Goal: Information Seeking & Learning: Check status

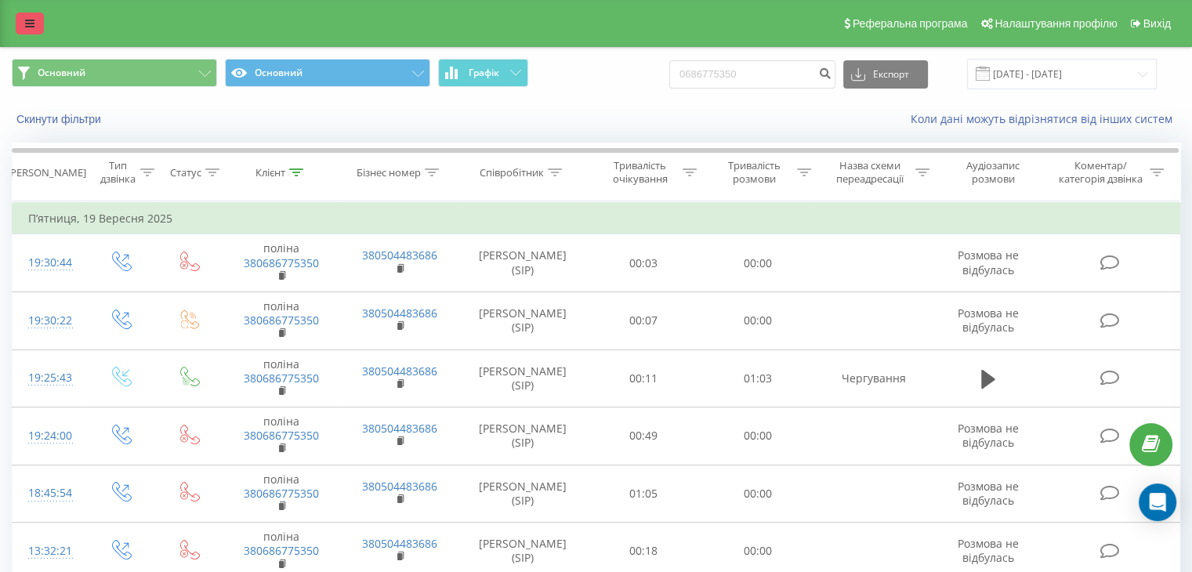
click at [28, 26] on icon at bounding box center [29, 23] width 9 height 11
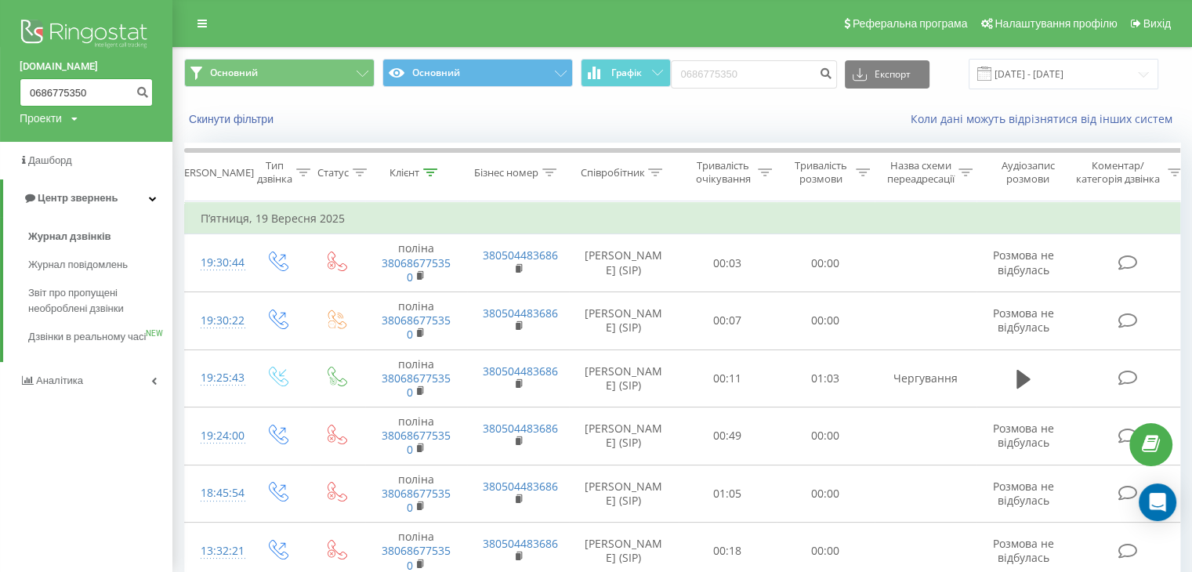
click at [0, 85] on div "uts.ua 0686775350 Проекти uts.ua" at bounding box center [86, 71] width 172 height 142
paste input "976600096"
type input "0976600096"
click at [136, 97] on button "submit" at bounding box center [142, 92] width 21 height 28
